Goal: Task Accomplishment & Management: Use online tool/utility

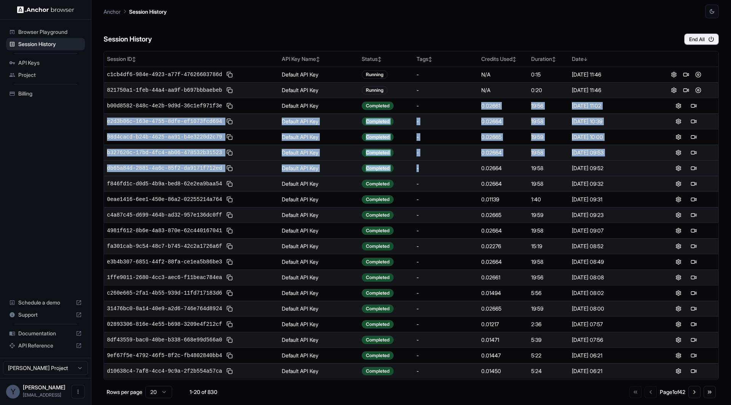
drag, startPoint x: 442, startPoint y: 107, endPoint x: 456, endPoint y: 164, distance: 59.2
click at [456, 164] on tbody "c1cb4df6-984e-4923-a77f-47626603786d Default API Key Running - N/A 0:15 Aug 20,…" at bounding box center [411, 223] width 615 height 312
click at [456, 165] on div "-" at bounding box center [446, 169] width 59 height 8
drag, startPoint x: 445, startPoint y: 103, endPoint x: 479, endPoint y: 163, distance: 68.8
click at [479, 165] on tbody "c1cb4df6-984e-4923-a77f-47626603786d Default API Key Running - N/A 0:15 Aug 20,…" at bounding box center [411, 223] width 615 height 312
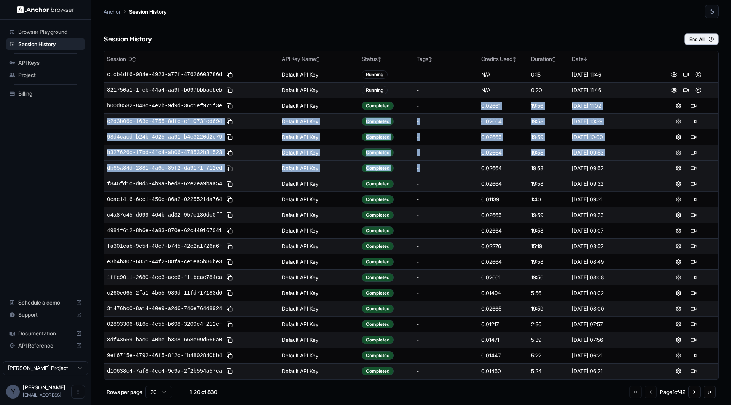
click at [479, 163] on td "-" at bounding box center [446, 168] width 65 height 16
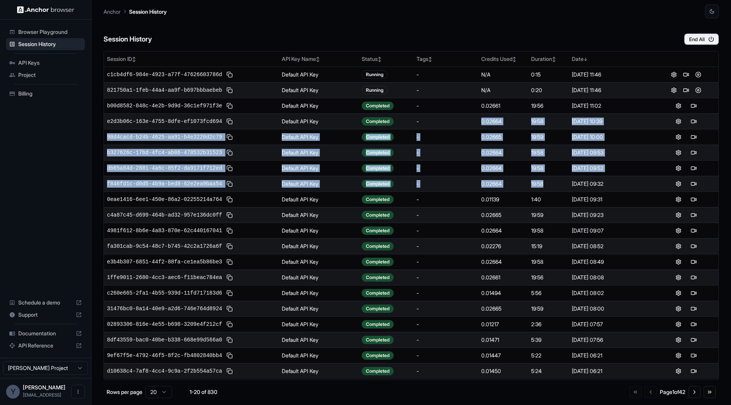
drag, startPoint x: 567, startPoint y: 185, endPoint x: 416, endPoint y: 115, distance: 166.7
click at [418, 116] on tbody "c1cb4df6-984e-4923-a77f-47626603786d Default API Key Running - N/A 0:15 Aug 20,…" at bounding box center [411, 223] width 615 height 312
click at [416, 115] on td "-" at bounding box center [446, 122] width 65 height 16
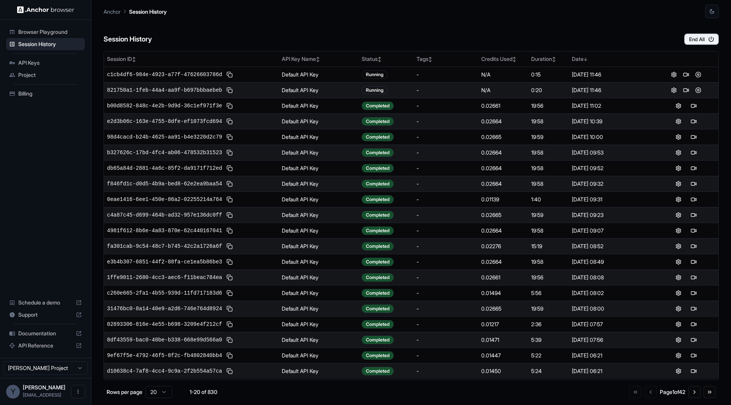
drag, startPoint x: 639, startPoint y: 185, endPoint x: 357, endPoint y: 121, distance: 288.4
click at [357, 121] on tbody "c1cb4df6-984e-4923-a77f-47626603786d Default API Key Running - N/A 0:15 Aug 20,…" at bounding box center [411, 223] width 615 height 312
click at [357, 121] on td "Default API Key" at bounding box center [319, 122] width 80 height 16
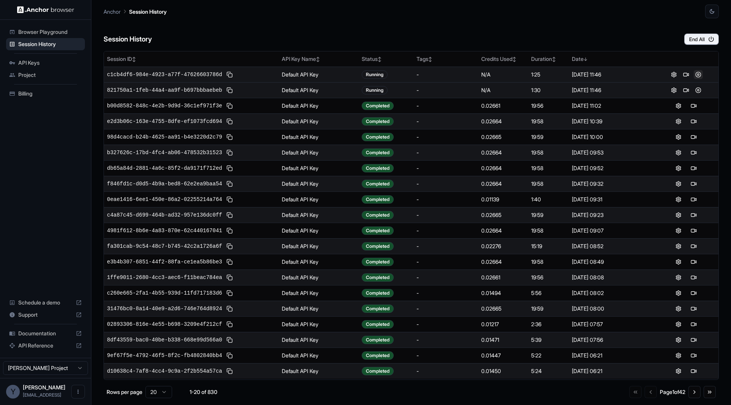
click at [699, 75] on button at bounding box center [698, 74] width 9 height 9
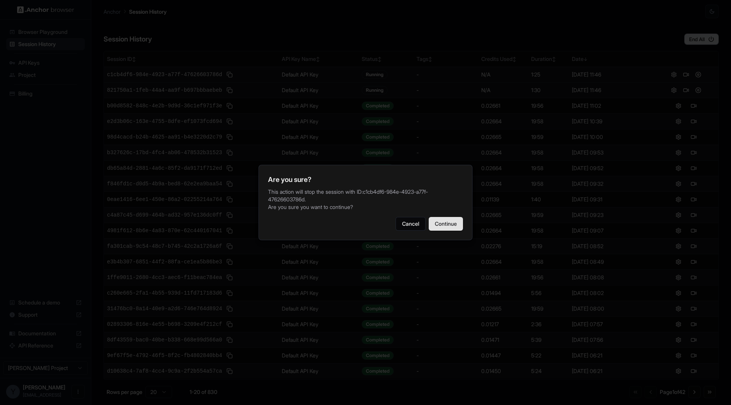
click at [442, 225] on button "Continue" at bounding box center [446, 224] width 34 height 14
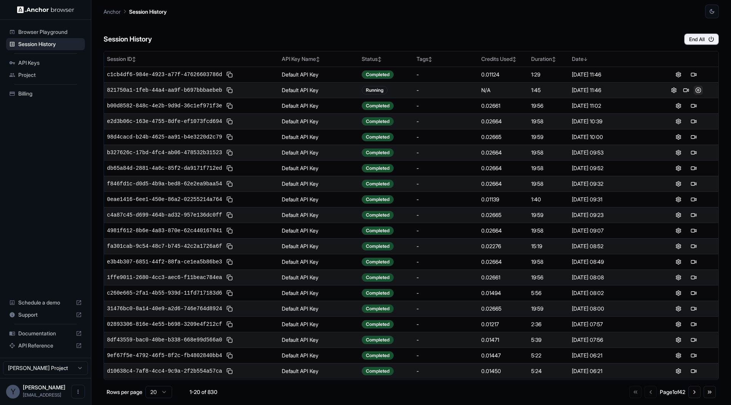
click at [699, 90] on button at bounding box center [698, 90] width 9 height 9
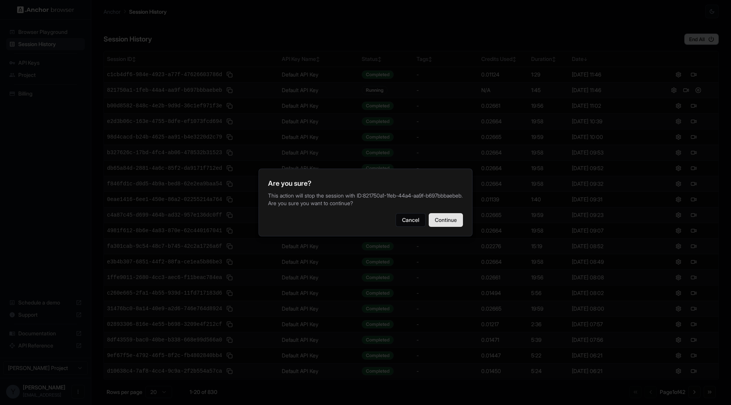
click at [443, 227] on button "Continue" at bounding box center [446, 220] width 34 height 14
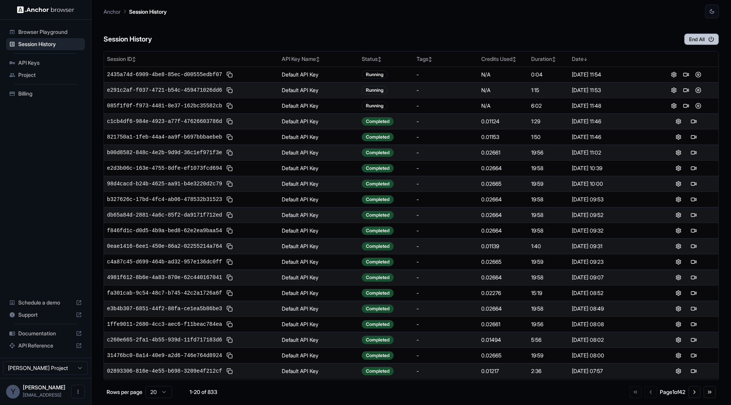
click at [702, 42] on button "End All" at bounding box center [702, 39] width 35 height 11
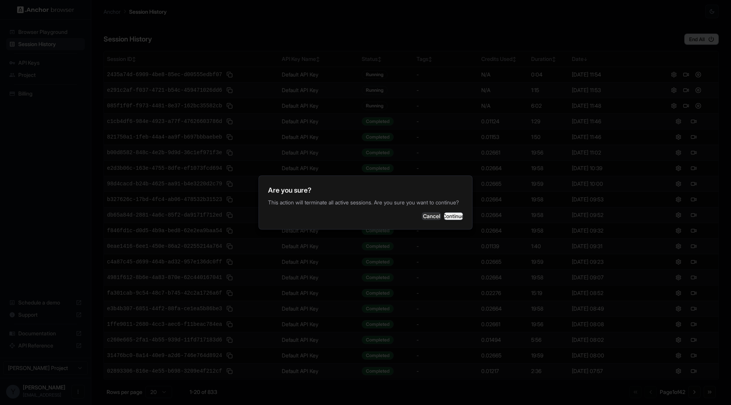
click at [449, 220] on button "Continue" at bounding box center [453, 217] width 19 height 8
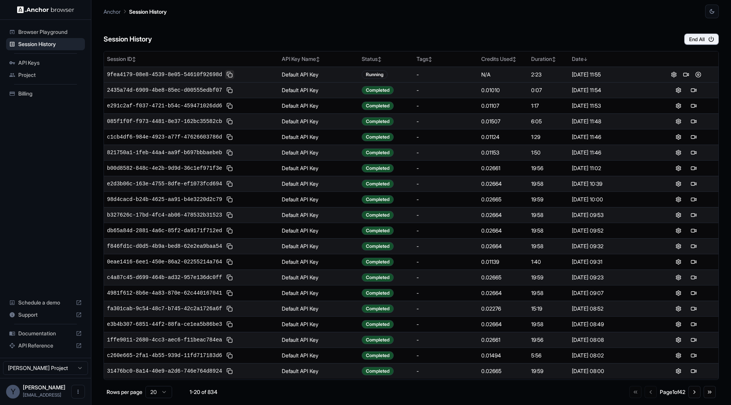
click at [231, 74] on button at bounding box center [229, 74] width 9 height 9
click at [230, 74] on button at bounding box center [229, 74] width 9 height 9
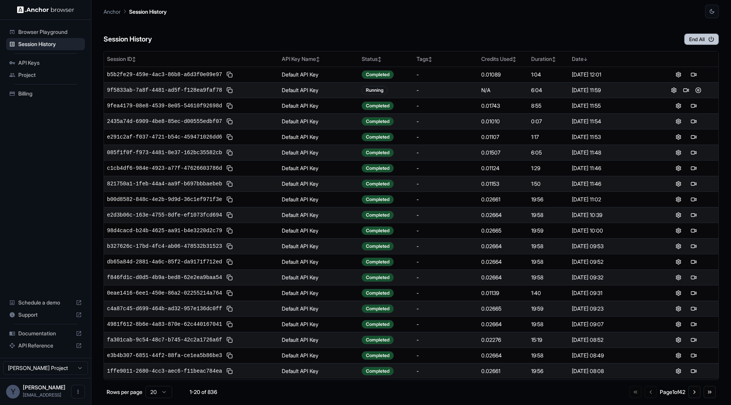
click at [705, 41] on button "End All" at bounding box center [702, 39] width 35 height 11
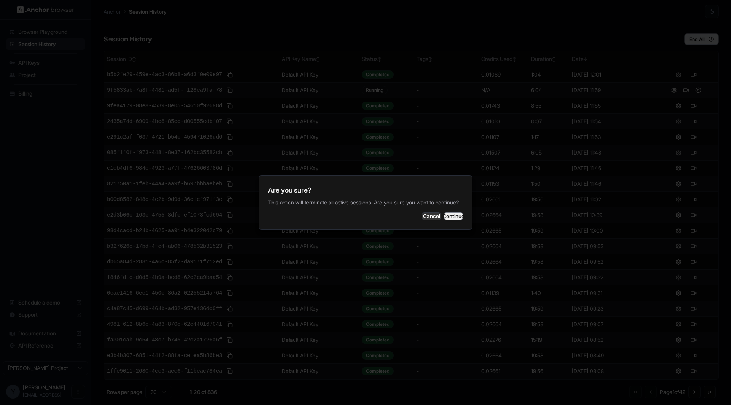
click at [458, 219] on button "Continue" at bounding box center [453, 217] width 19 height 8
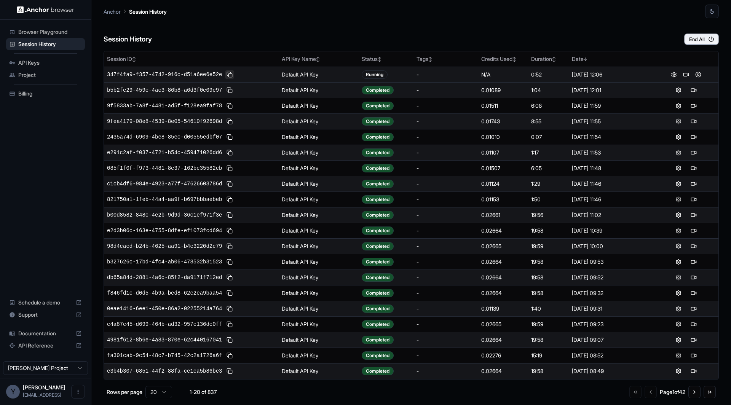
click at [229, 74] on button at bounding box center [229, 74] width 9 height 9
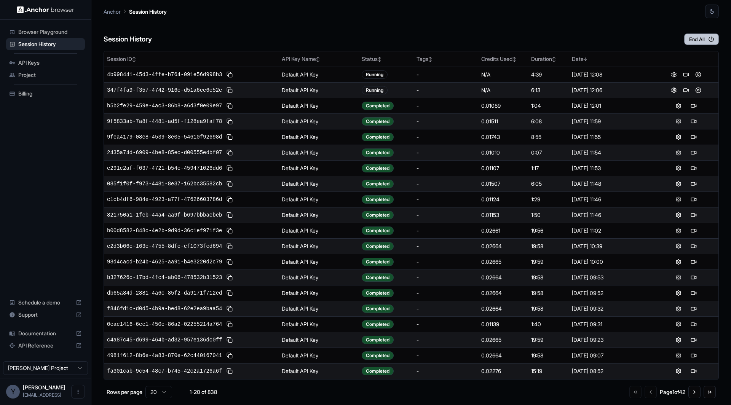
click at [701, 37] on button "End All" at bounding box center [702, 39] width 35 height 11
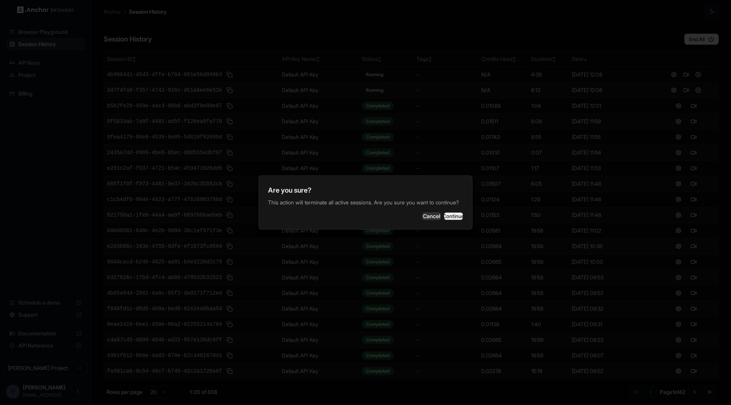
click at [454, 220] on button "Continue" at bounding box center [453, 217] width 19 height 8
